Goal: Transaction & Acquisition: Purchase product/service

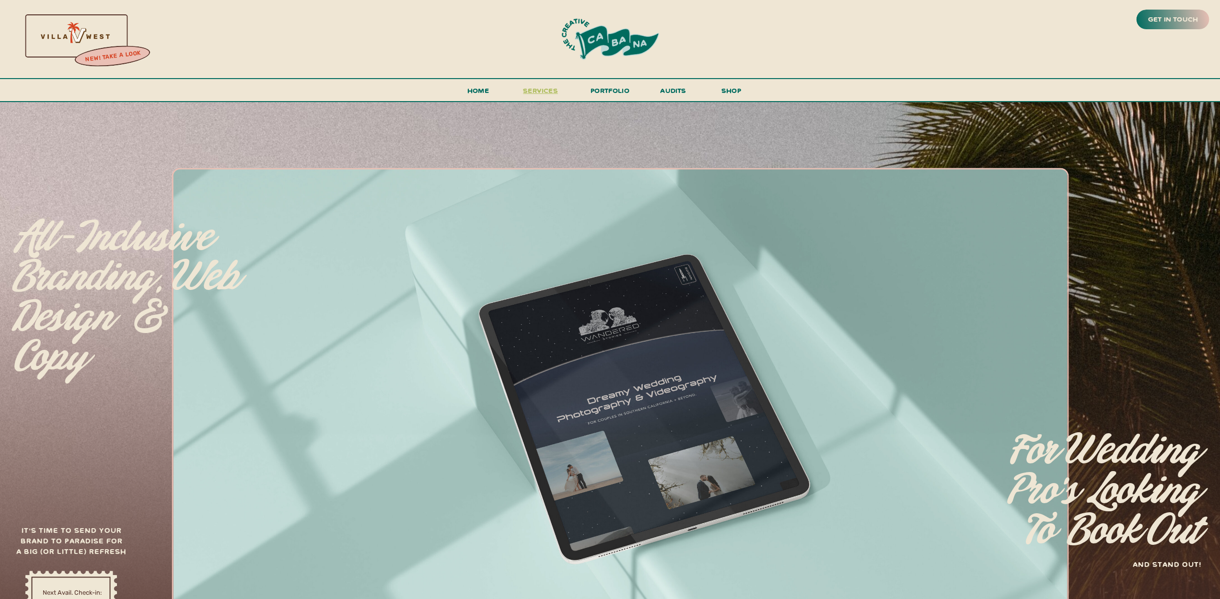
click at [543, 90] on span "services" at bounding box center [540, 90] width 35 height 9
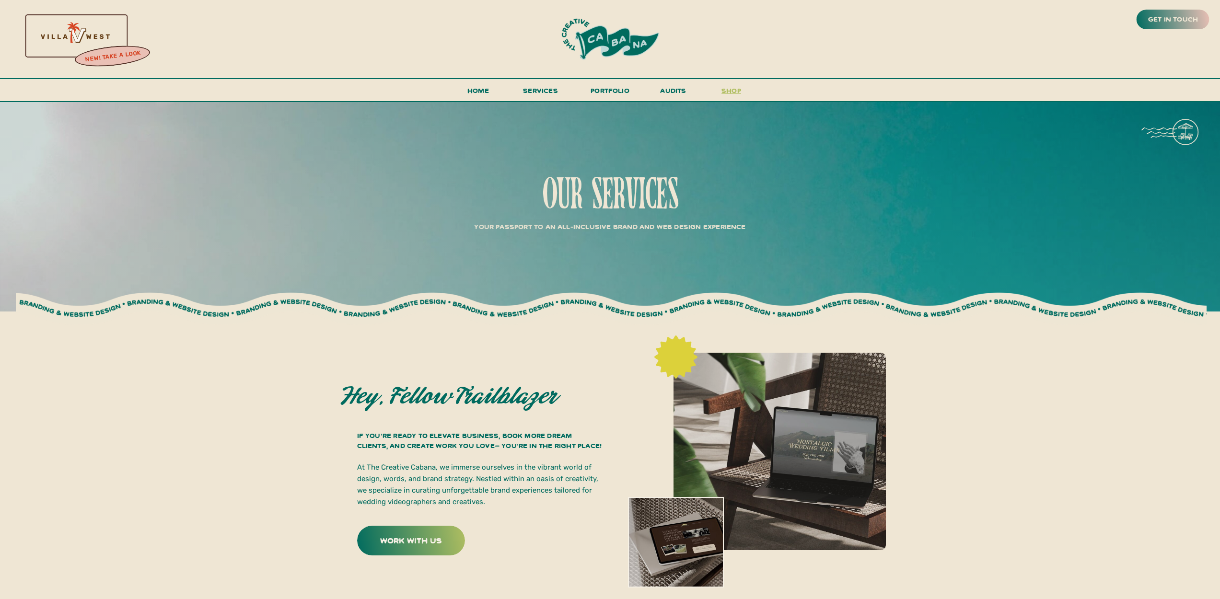
click at [724, 92] on h3 "shop" at bounding box center [732, 92] width 46 height 17
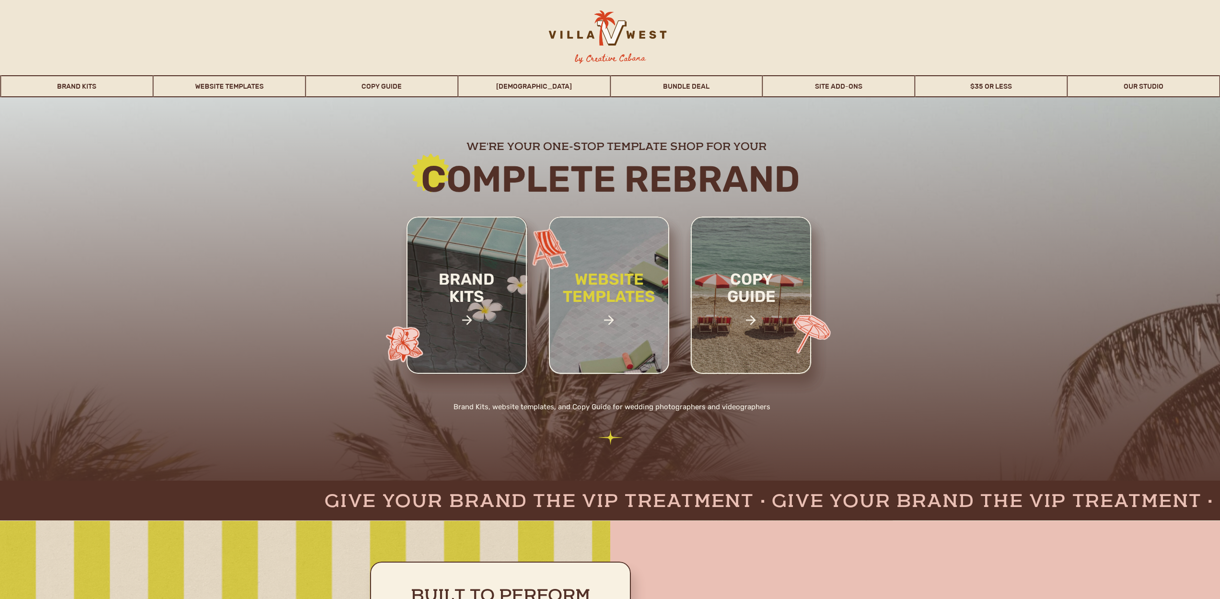
click at [621, 292] on h2 "website templates" at bounding box center [610, 298] width 126 height 55
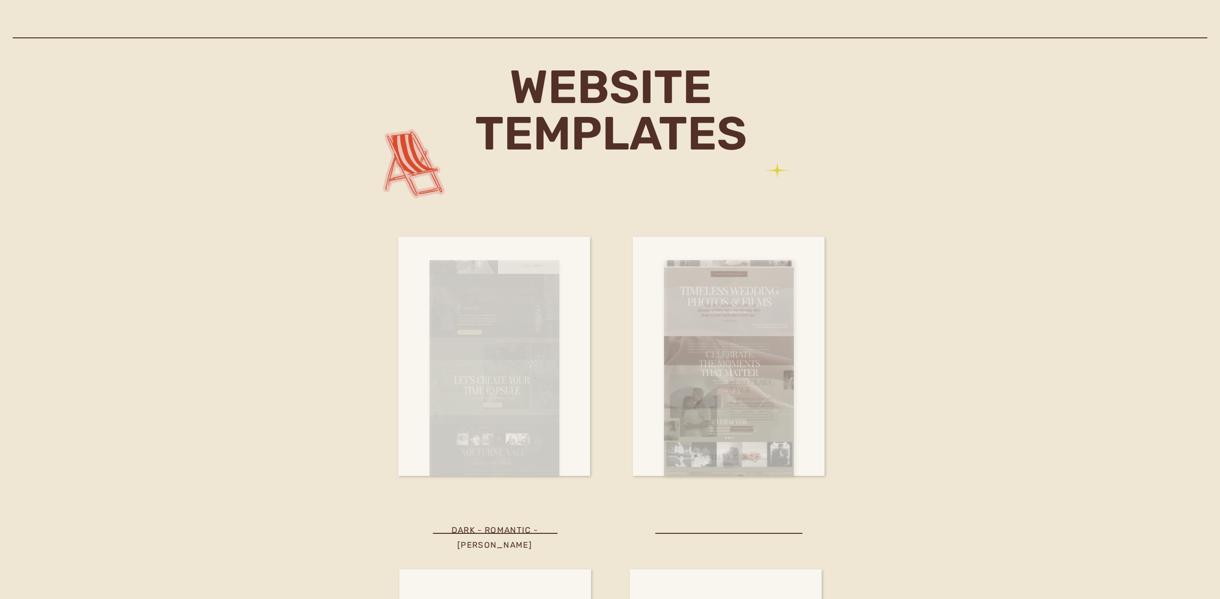
scroll to position [2722, 0]
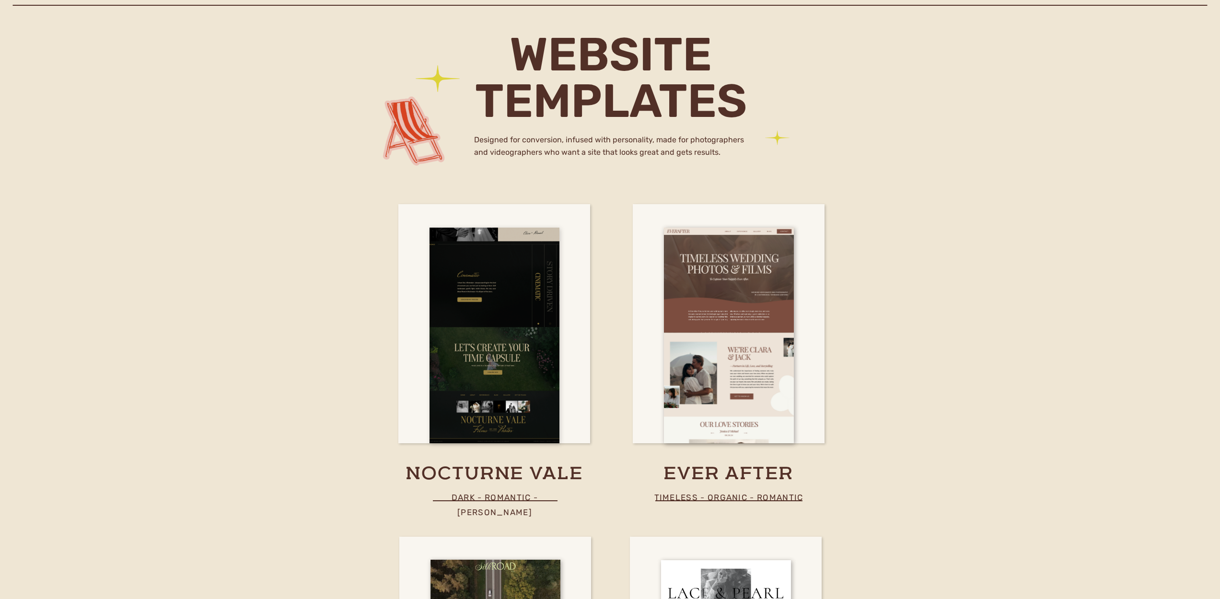
click at [500, 255] on div at bounding box center [495, 336] width 130 height 216
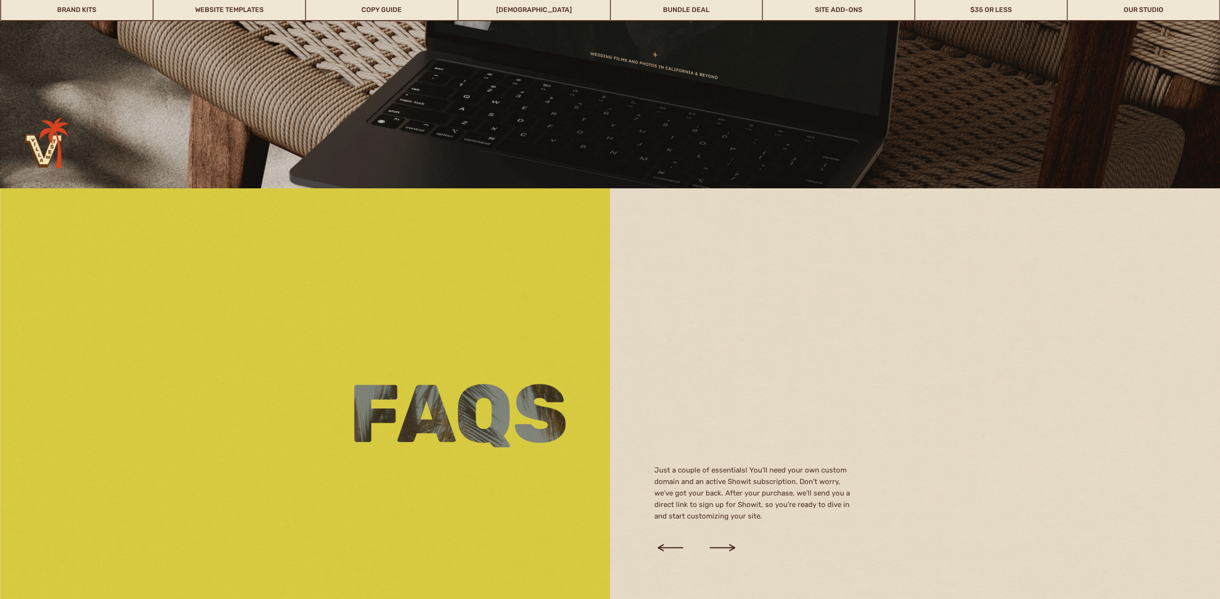
scroll to position [1754, 0]
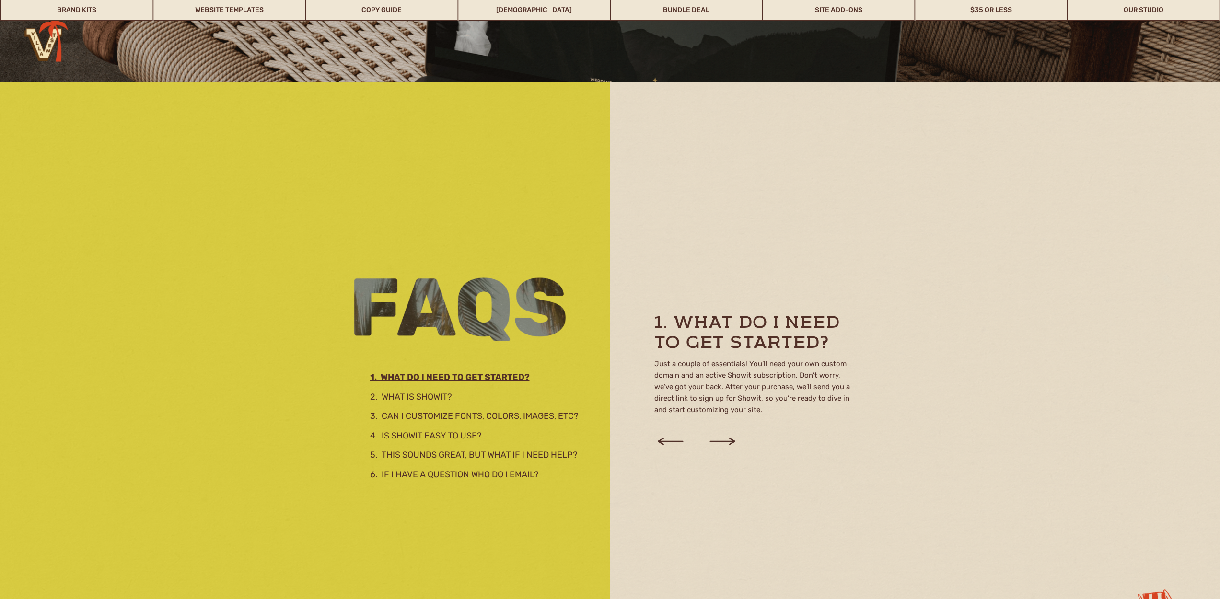
click at [439, 397] on h3 "2. What is showit?" at bounding box center [474, 395] width 208 height 11
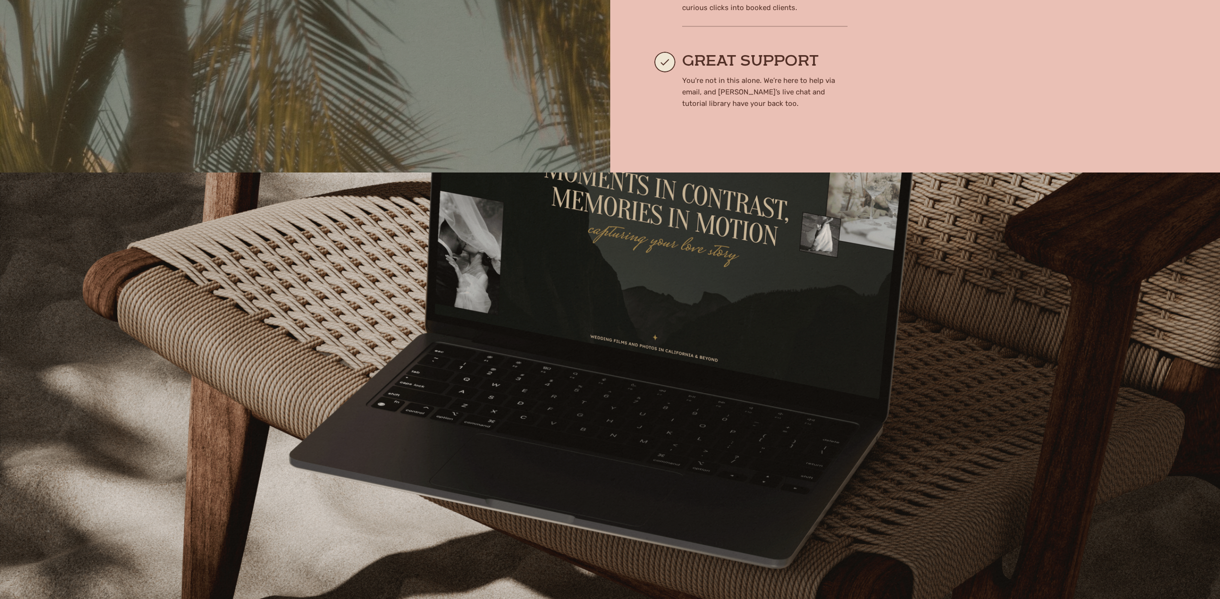
scroll to position [0, 0]
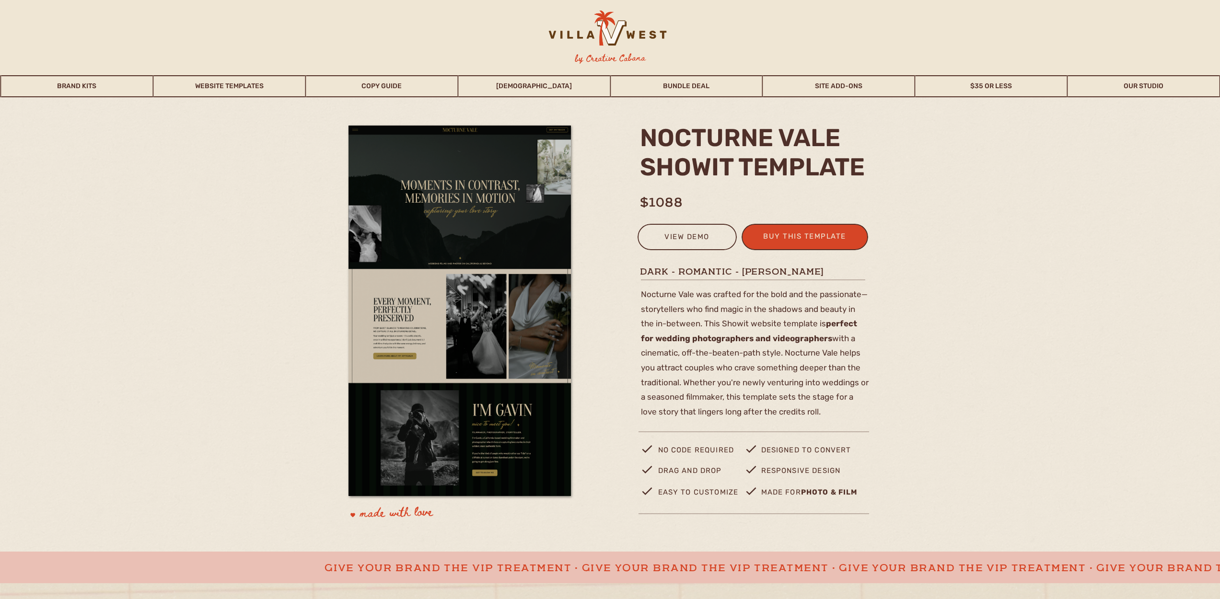
click at [663, 227] on div at bounding box center [687, 237] width 99 height 26
click at [664, 237] on div "view demo" at bounding box center [687, 239] width 87 height 16
